Goal: Information Seeking & Learning: Learn about a topic

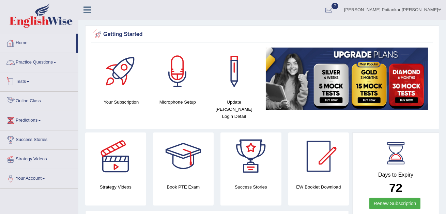
click at [33, 79] on link "Tests" at bounding box center [39, 81] width 78 height 17
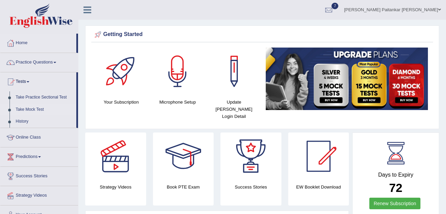
click at [31, 106] on link "Take Mock Test" at bounding box center [45, 110] width 64 height 12
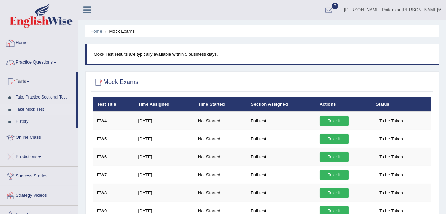
click at [36, 59] on link "Practice Questions" at bounding box center [39, 61] width 78 height 17
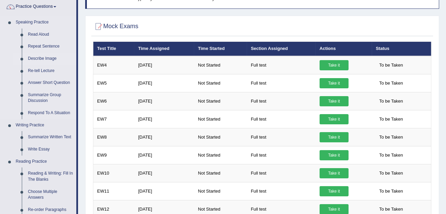
scroll to position [61, 0]
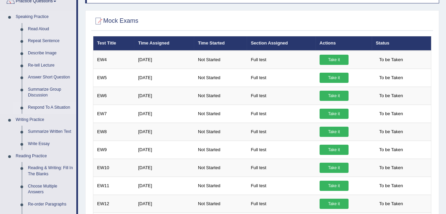
click at [41, 105] on link "Respond To A Situation" at bounding box center [50, 108] width 51 height 12
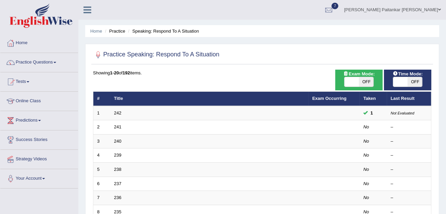
click at [361, 81] on span "OFF" at bounding box center [366, 82] width 15 height 10
checkbox input "true"
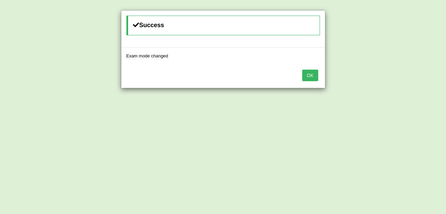
click at [311, 77] on button "OK" at bounding box center [310, 76] width 16 height 12
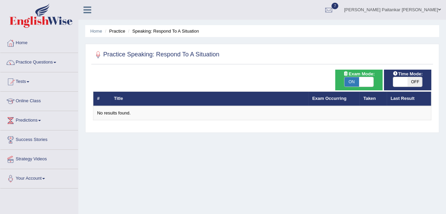
click at [409, 86] on span "OFF" at bounding box center [414, 82] width 15 height 10
checkbox input "true"
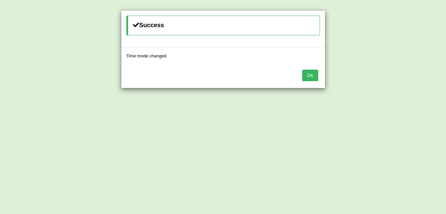
click at [409, 85] on div "Success Time mode changed OK" at bounding box center [223, 107] width 446 height 214
click at [313, 81] on div "OK" at bounding box center [223, 76] width 204 height 24
click at [313, 75] on button "OK" at bounding box center [310, 76] width 16 height 12
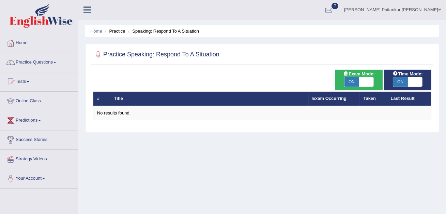
click at [364, 80] on span at bounding box center [366, 82] width 15 height 10
checkbox input "false"
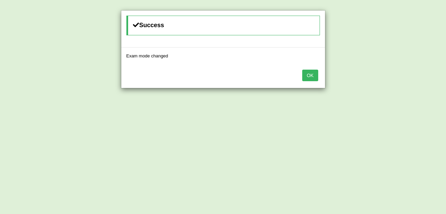
click at [305, 75] on button "OK" at bounding box center [310, 76] width 16 height 12
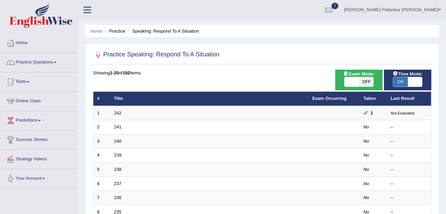
click at [410, 79] on span at bounding box center [414, 82] width 15 height 10
checkbox input "false"
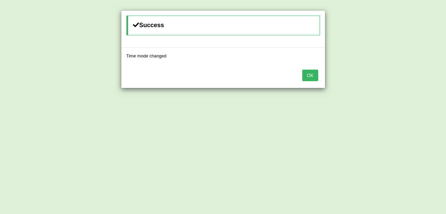
click at [305, 80] on button "OK" at bounding box center [310, 76] width 16 height 12
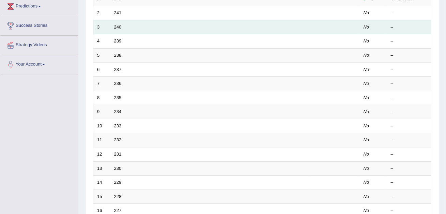
scroll to position [235, 0]
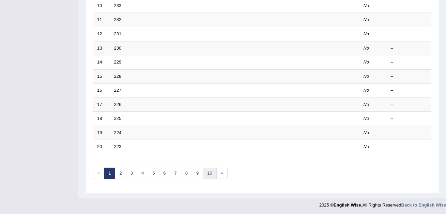
click at [211, 172] on link "10" at bounding box center [210, 173] width 14 height 11
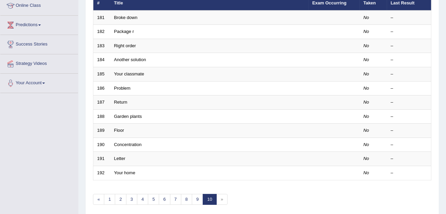
scroll to position [143, 0]
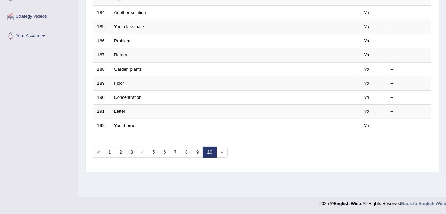
click at [218, 154] on span "»" at bounding box center [221, 152] width 11 height 11
click at [110, 152] on link "1" at bounding box center [109, 152] width 11 height 11
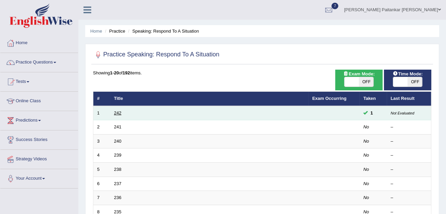
click at [118, 112] on link "242" at bounding box center [117, 113] width 7 height 5
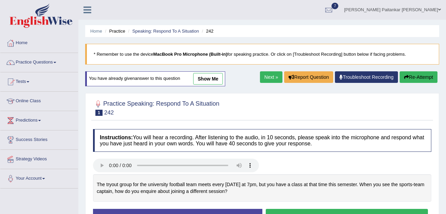
click at [262, 78] on link "Next »" at bounding box center [271, 77] width 22 height 12
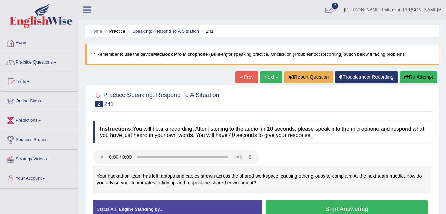
click at [182, 31] on link "Speaking: Respond To A Situation" at bounding box center [165, 31] width 67 height 5
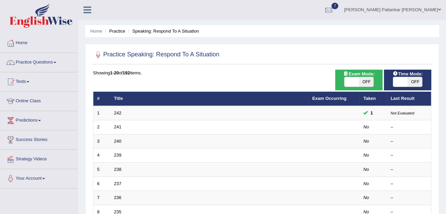
click at [404, 79] on span at bounding box center [400, 82] width 15 height 10
checkbox input "true"
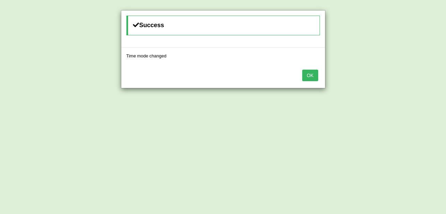
click at [310, 72] on button "OK" at bounding box center [310, 76] width 16 height 12
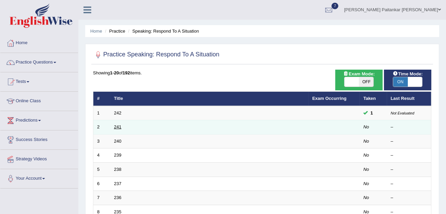
click at [120, 127] on link "241" at bounding box center [117, 127] width 7 height 5
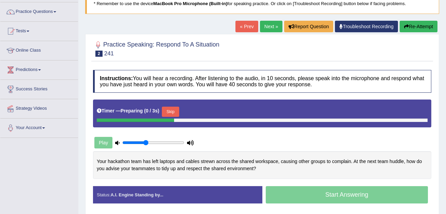
scroll to position [68, 0]
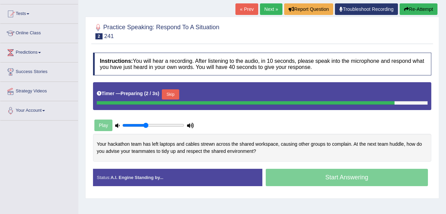
click at [126, 129] on div "Play" at bounding box center [144, 125] width 102 height 17
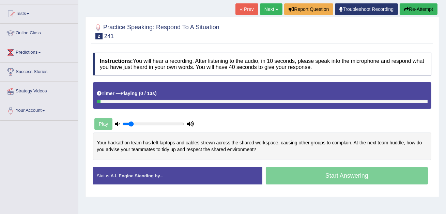
click at [129, 123] on input "range" at bounding box center [153, 124] width 62 height 5
click at [126, 123] on input "range" at bounding box center [153, 124] width 62 height 5
click at [125, 124] on input "range" at bounding box center [153, 124] width 62 height 5
drag, startPoint x: 125, startPoint y: 124, endPoint x: 119, endPoint y: 123, distance: 5.6
type input "0.05"
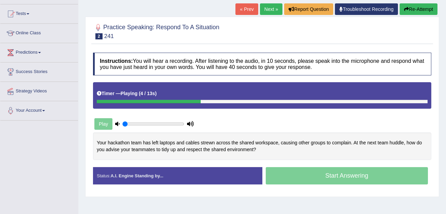
click at [122, 123] on input "range" at bounding box center [153, 124] width 62 height 5
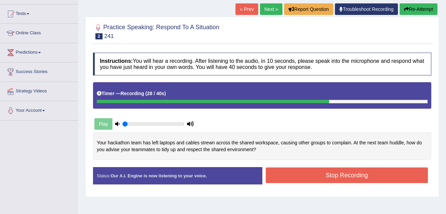
click at [343, 167] on div "Created with Highcharts 7.1.2 Great Too slow Too fast Time Speech pace meter: 0…" at bounding box center [348, 167] width 173 height 0
click at [339, 169] on button "Stop Recording" at bounding box center [347, 176] width 162 height 16
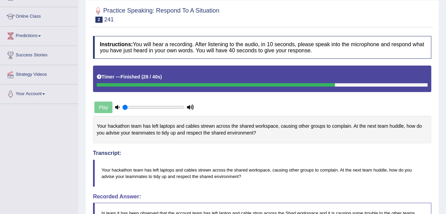
scroll to position [34, 0]
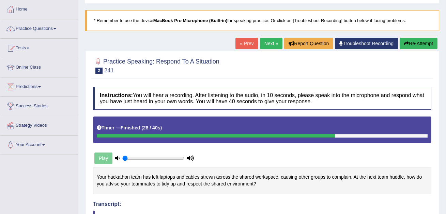
click at [417, 43] on button "Re-Attempt" at bounding box center [418, 44] width 38 height 12
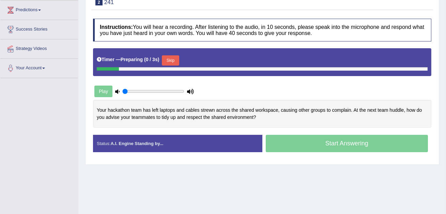
scroll to position [111, 0]
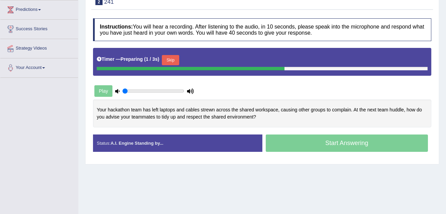
click at [171, 58] on button "Skip" at bounding box center [170, 60] width 17 height 10
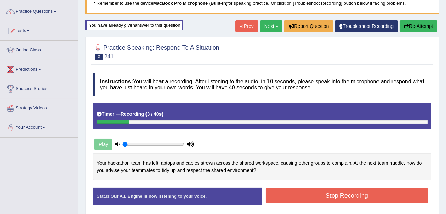
scroll to position [41, 0]
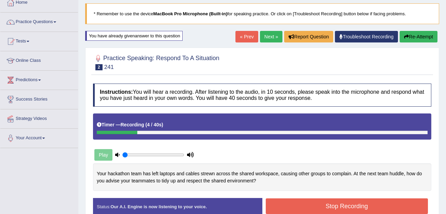
click at [428, 35] on button "Re-Attempt" at bounding box center [418, 37] width 38 height 12
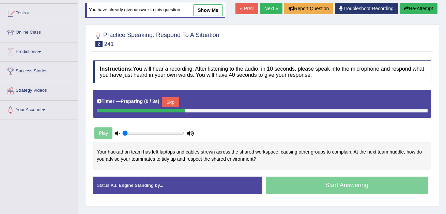
scroll to position [74, 0]
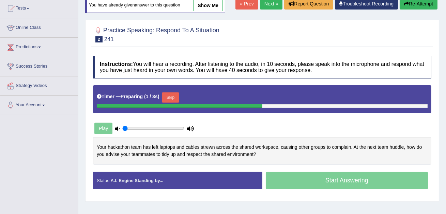
click at [165, 99] on button "Skip" at bounding box center [170, 98] width 17 height 10
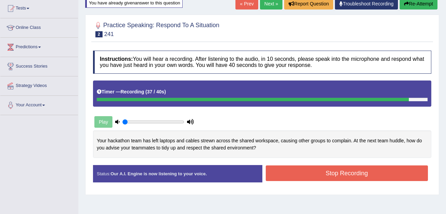
click at [299, 176] on button "Stop Recording" at bounding box center [347, 174] width 162 height 16
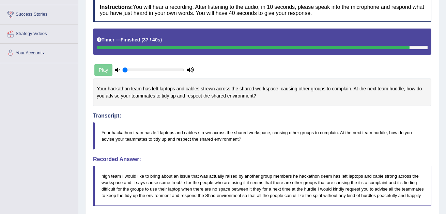
scroll to position [0, 0]
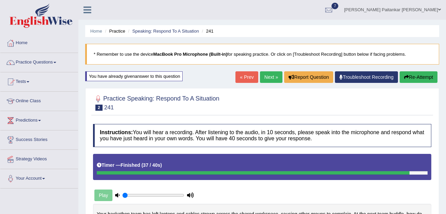
click at [262, 80] on link "Next »" at bounding box center [271, 77] width 22 height 12
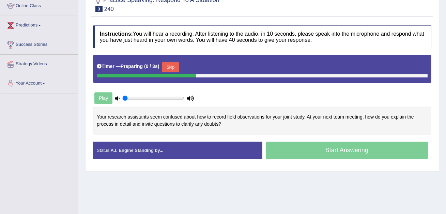
scroll to position [94, 0]
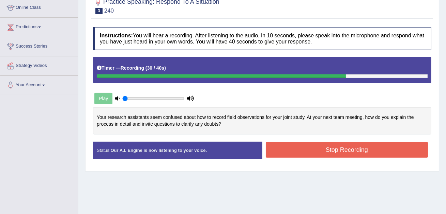
click at [292, 148] on button "Stop Recording" at bounding box center [347, 150] width 162 height 16
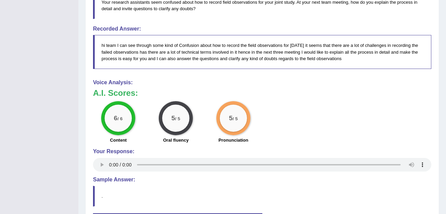
scroll to position [254, 0]
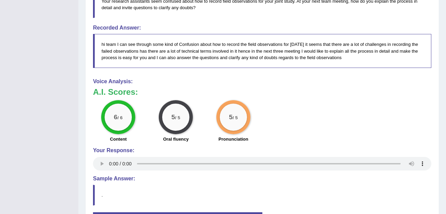
click at [416, 104] on div "6 / 6 Content 5 / 5 Oral fluency 5 / 5 Pronunciation" at bounding box center [262, 122] width 345 height 44
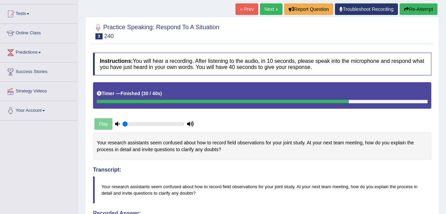
scroll to position [68, 0]
drag, startPoint x: 228, startPoint y: 150, endPoint x: 152, endPoint y: 137, distance: 77.5
click at [152, 137] on div "Your research assistants seem confused about how to record field observations f…" at bounding box center [262, 147] width 338 height 28
drag, startPoint x: 97, startPoint y: 143, endPoint x: 174, endPoint y: 157, distance: 77.8
click at [174, 157] on div "Your research assistants seem confused about how to record field observations f…" at bounding box center [262, 147] width 338 height 28
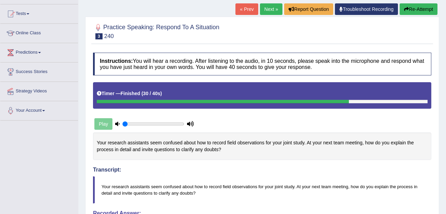
drag, startPoint x: 205, startPoint y: 189, endPoint x: 157, endPoint y: 183, distance: 48.6
click at [156, 184] on blockquote "Your research assistants seem confused about how to record field observations f…" at bounding box center [262, 190] width 338 height 27
drag, startPoint x: 198, startPoint y: 193, endPoint x: 125, endPoint y: 175, distance: 75.1
click at [124, 175] on div "Transcript: Your research assistants seem confused about how to record field ob…" at bounding box center [262, 170] width 338 height 68
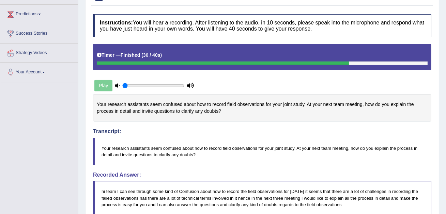
scroll to position [116, 0]
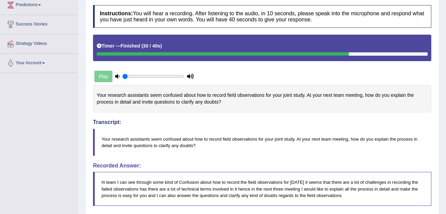
drag, startPoint x: 101, startPoint y: 135, endPoint x: 135, endPoint y: 147, distance: 36.6
click at [135, 147] on blockquote "Your research assistants seem confused about how to record field observations f…" at bounding box center [262, 142] width 338 height 27
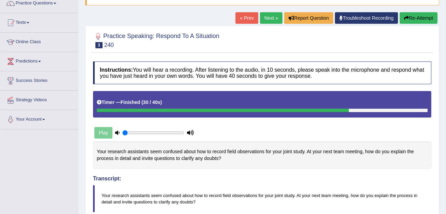
scroll to position [44, 0]
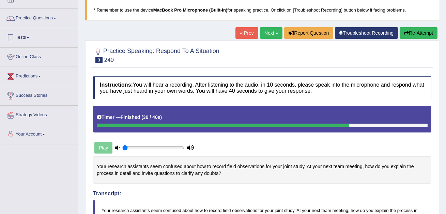
click at [270, 32] on link "Next »" at bounding box center [271, 33] width 22 height 12
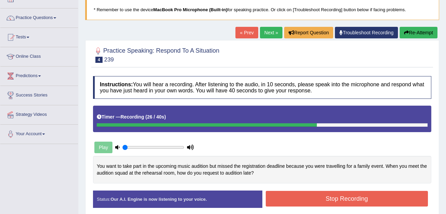
scroll to position [27, 0]
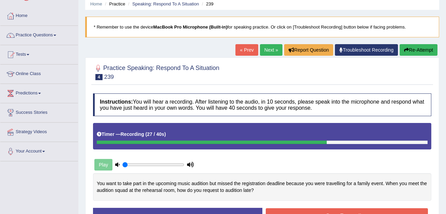
click at [408, 47] on button "Re-Attempt" at bounding box center [418, 50] width 38 height 12
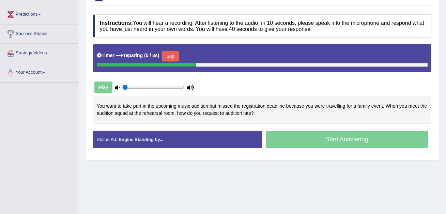
scroll to position [105, 0]
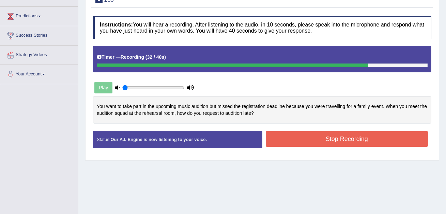
click at [322, 149] on div "Status: Our A.I. Engine is now listening to your voice. Start Answering Stop Re…" at bounding box center [262, 143] width 338 height 24
click at [338, 144] on button "Stop Recording" at bounding box center [347, 139] width 162 height 16
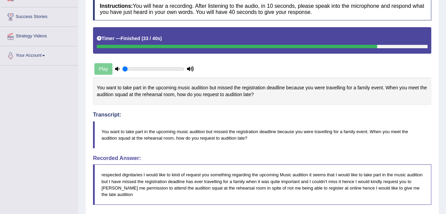
scroll to position [0, 0]
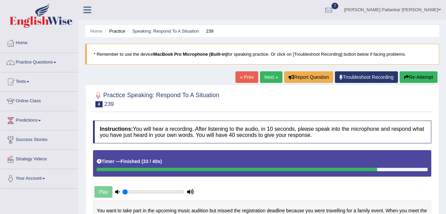
click at [266, 83] on div "« Prev Next » Report Question Troubleshoot Recording Re-Attempt" at bounding box center [337, 77] width 204 height 13
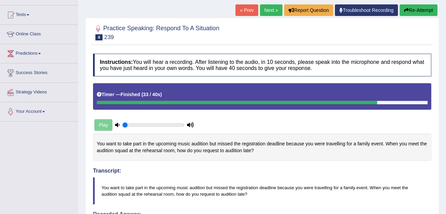
scroll to position [58, 0]
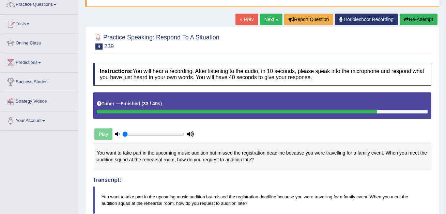
click at [261, 19] on link "Next »" at bounding box center [271, 20] width 22 height 12
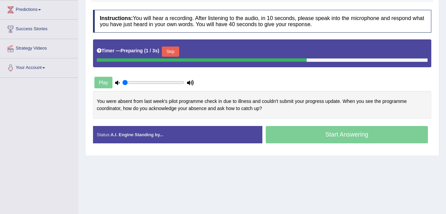
scroll to position [108, 0]
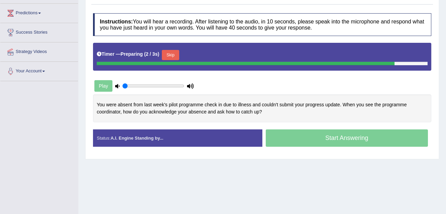
click at [173, 54] on button "Skip" at bounding box center [170, 55] width 17 height 10
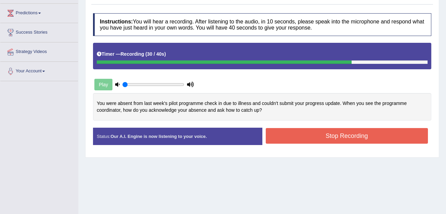
click at [334, 145] on div "Stop Recording" at bounding box center [346, 136] width 169 height 17
click at [339, 140] on button "Stop Recording" at bounding box center [347, 136] width 162 height 16
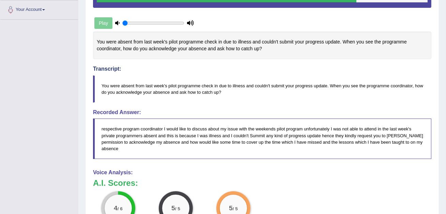
scroll to position [164, 0]
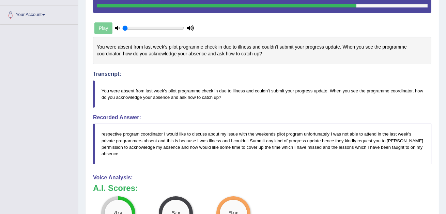
drag, startPoint x: 255, startPoint y: 57, endPoint x: 245, endPoint y: 57, distance: 10.2
click at [245, 57] on div "You were absent from last week's pilot programme check in due to illness and co…" at bounding box center [262, 51] width 338 height 28
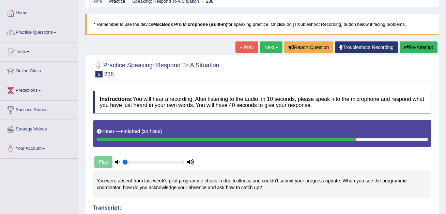
scroll to position [11, 0]
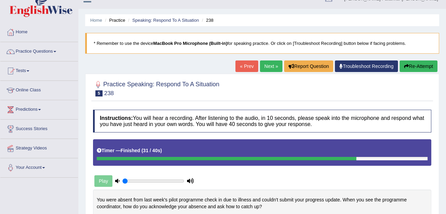
click at [416, 70] on button "Re-Attempt" at bounding box center [418, 67] width 38 height 12
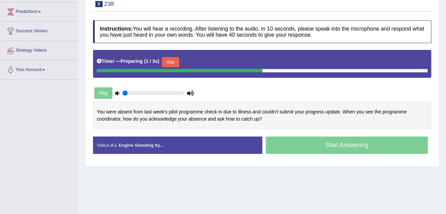
click at [167, 63] on button "Skip" at bounding box center [170, 62] width 17 height 10
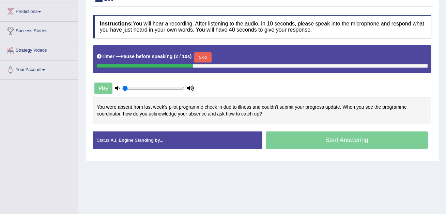
click at [206, 59] on button "Skip" at bounding box center [202, 57] width 17 height 10
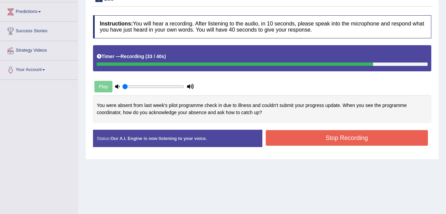
click at [306, 140] on button "Stop Recording" at bounding box center [347, 138] width 162 height 16
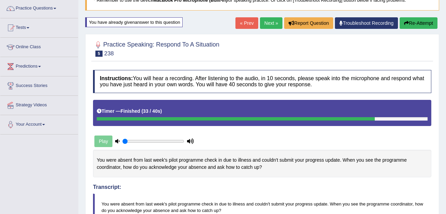
scroll to position [33, 0]
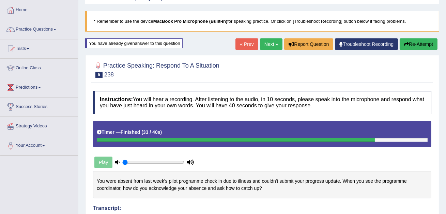
click at [266, 45] on link "Next »" at bounding box center [271, 44] width 22 height 12
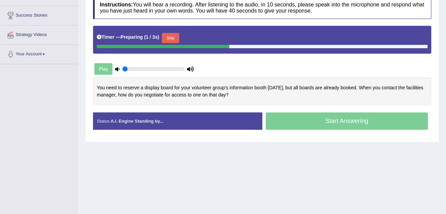
scroll to position [126, 0]
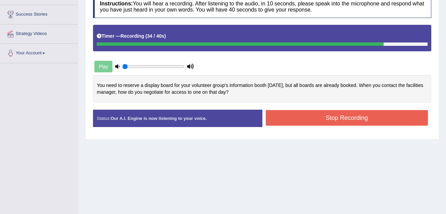
click at [310, 123] on button "Stop Recording" at bounding box center [347, 118] width 162 height 16
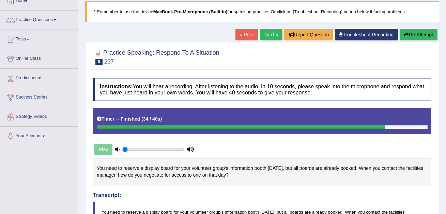
scroll to position [29, 0]
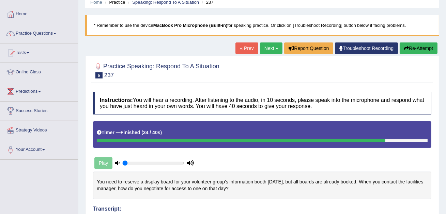
click at [270, 47] on link "Next »" at bounding box center [271, 49] width 22 height 12
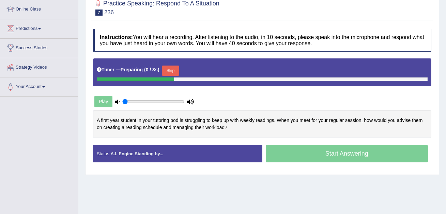
scroll to position [97, 0]
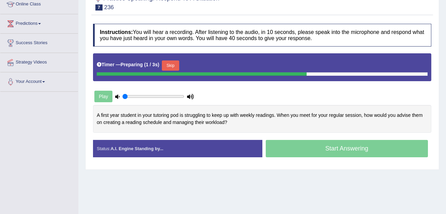
click at [173, 64] on button "Skip" at bounding box center [170, 66] width 17 height 10
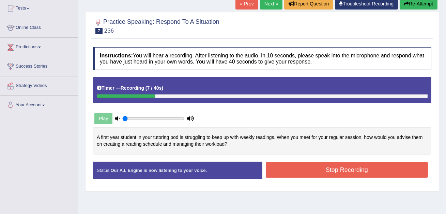
scroll to position [60, 0]
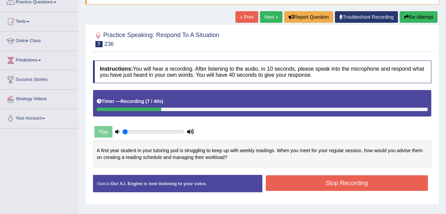
click at [425, 18] on button "Re-Attempt" at bounding box center [418, 17] width 38 height 12
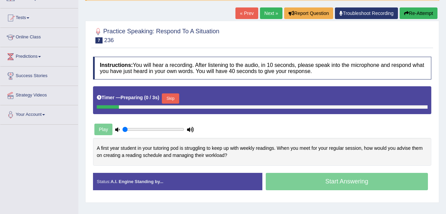
scroll to position [60, 0]
